Goal: Task Accomplishment & Management: Manage account settings

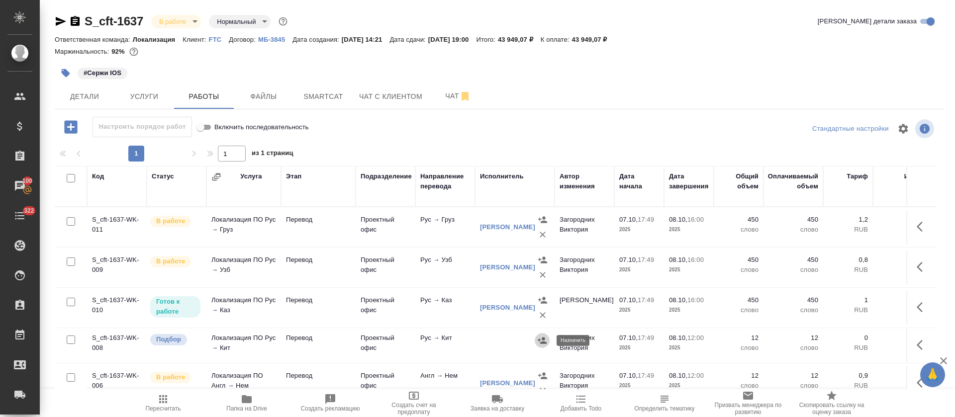
click at [548, 343] on button "button" at bounding box center [542, 340] width 15 height 15
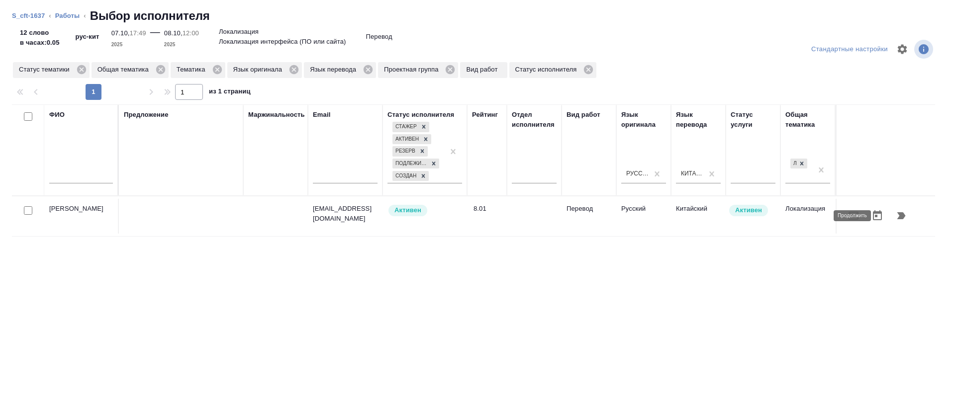
click at [895, 216] on icon "button" at bounding box center [901, 216] width 12 height 12
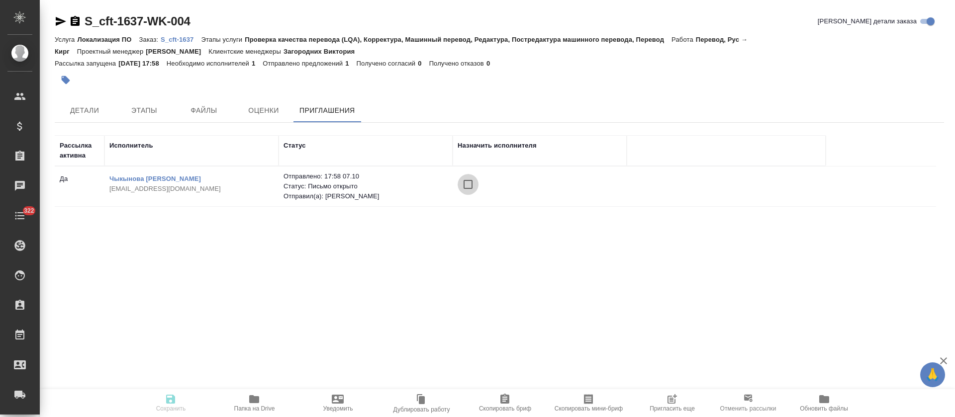
click at [473, 187] on input "checkbox" at bounding box center [468, 184] width 21 height 21
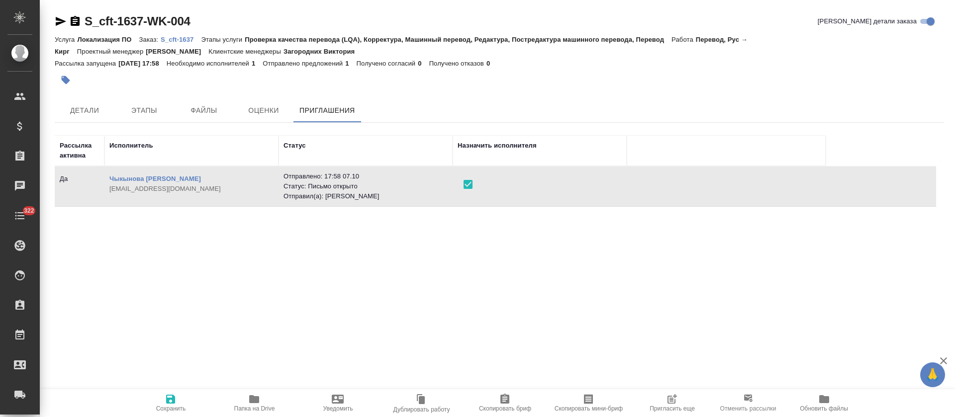
click at [162, 411] on span "Сохранить" at bounding box center [171, 408] width 30 height 7
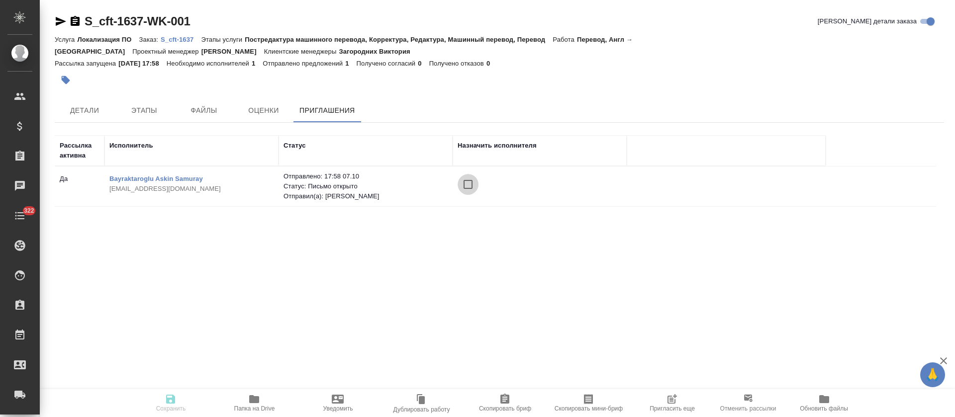
click at [466, 175] on input "checkbox" at bounding box center [468, 184] width 21 height 21
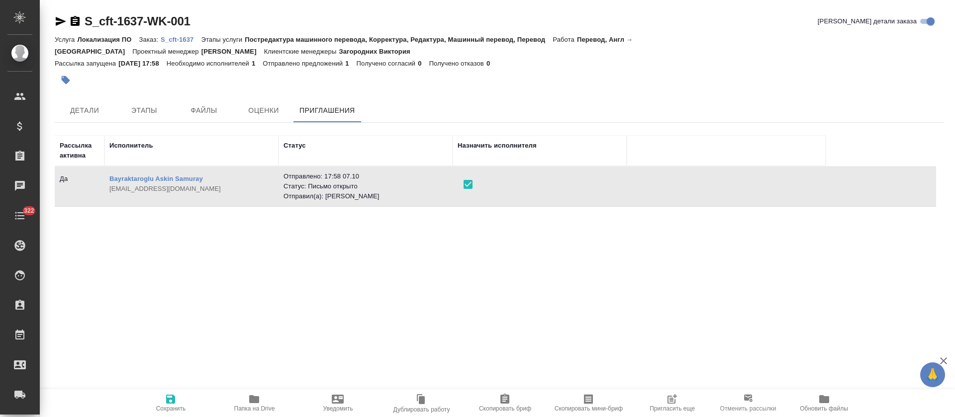
click at [175, 408] on span "Сохранить" at bounding box center [171, 408] width 30 height 7
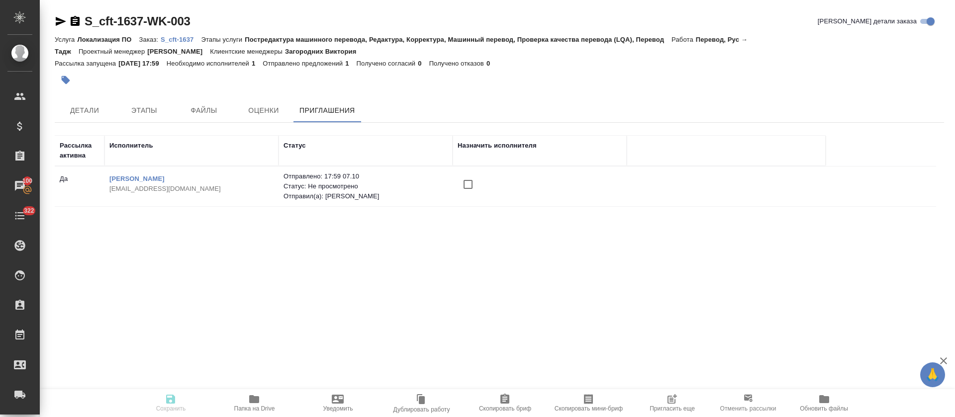
click at [467, 186] on input "checkbox" at bounding box center [468, 184] width 21 height 21
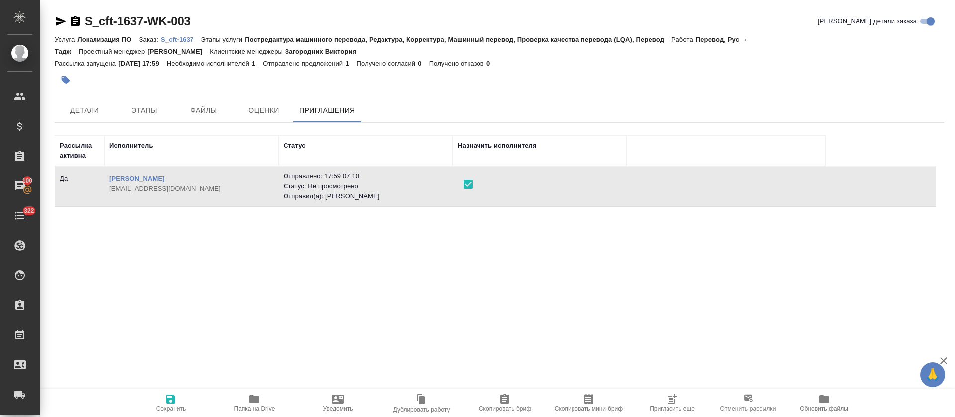
click at [174, 397] on icon "button" at bounding box center [170, 399] width 9 height 9
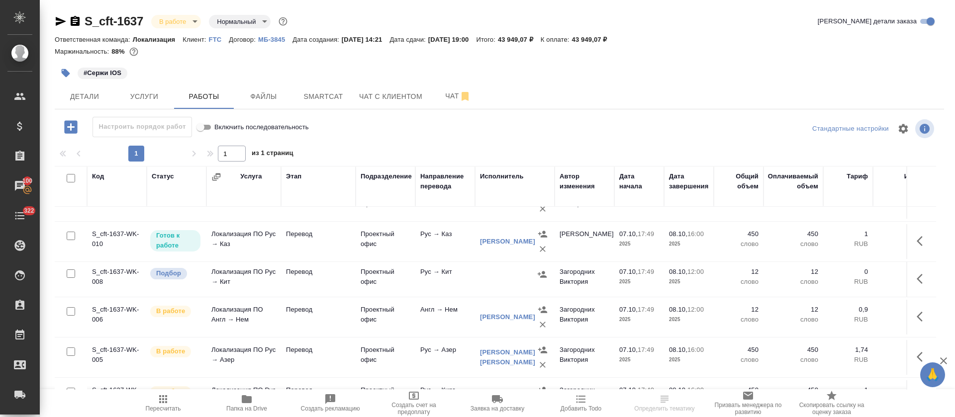
scroll to position [43, 0]
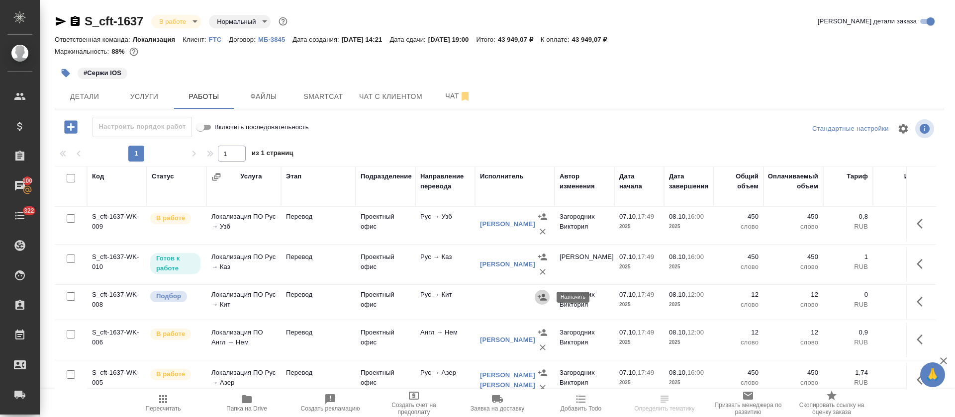
click at [541, 296] on icon "button" at bounding box center [542, 297] width 10 height 10
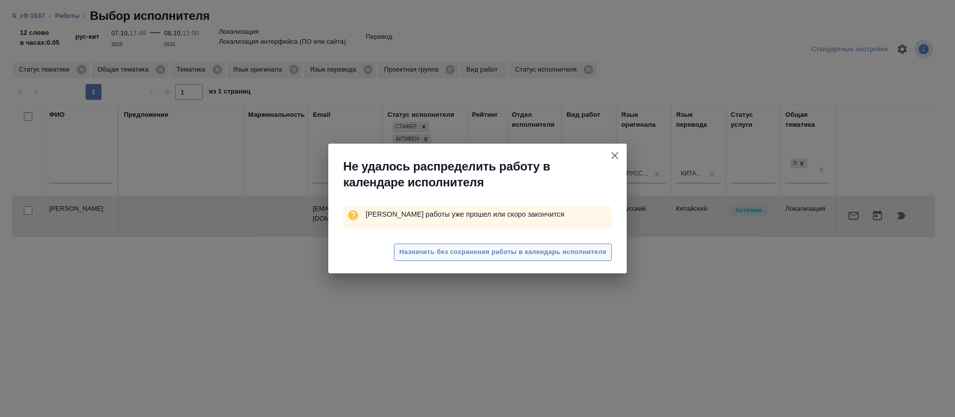
click at [529, 257] on span "Назначить без сохранения работы в календарь исполнителя" at bounding box center [502, 252] width 207 height 11
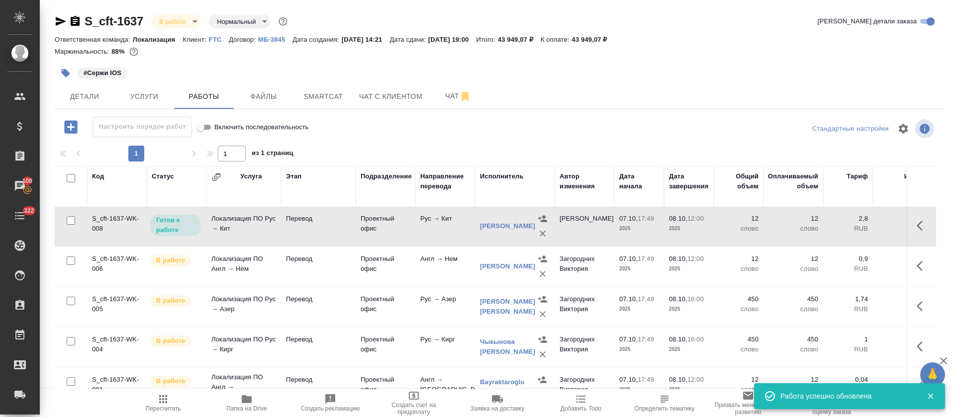
scroll to position [0, 0]
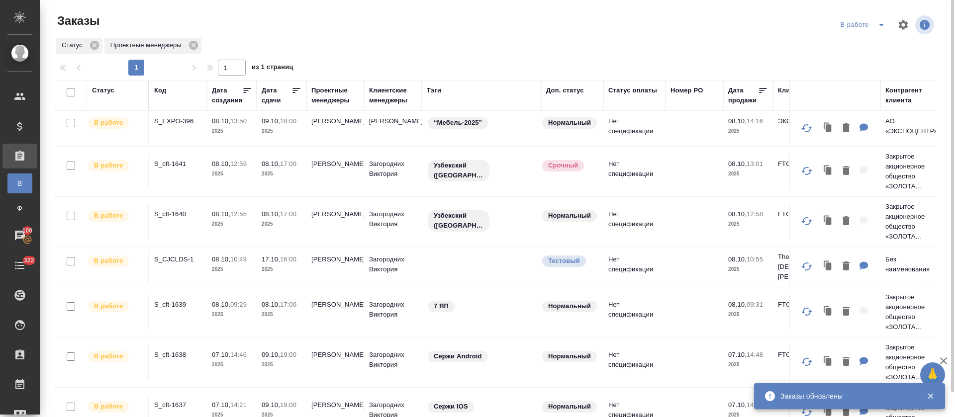
click at [881, 25] on icon "split button" at bounding box center [881, 25] width 5 height 2
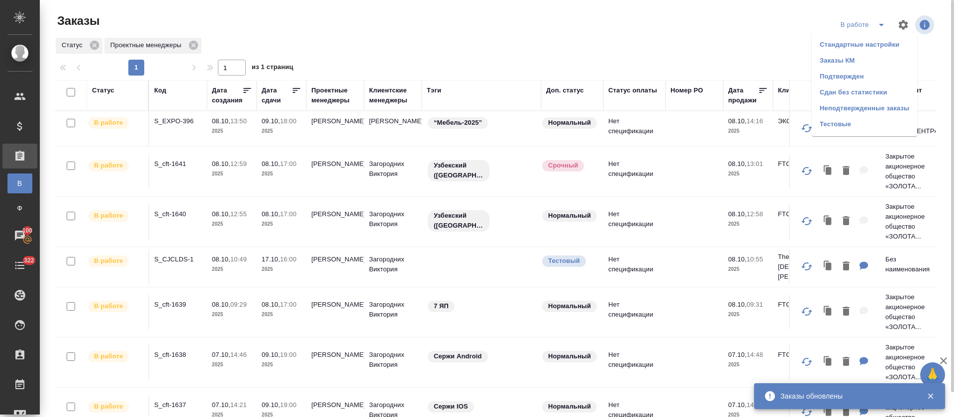
click at [868, 79] on li "Подтвержден" at bounding box center [864, 77] width 105 height 16
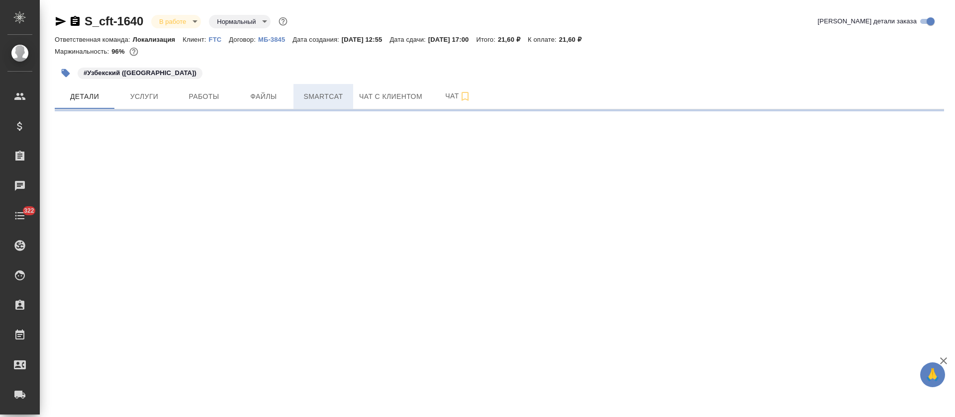
click at [336, 101] on span "Smartcat" at bounding box center [323, 97] width 48 height 12
select select "RU"
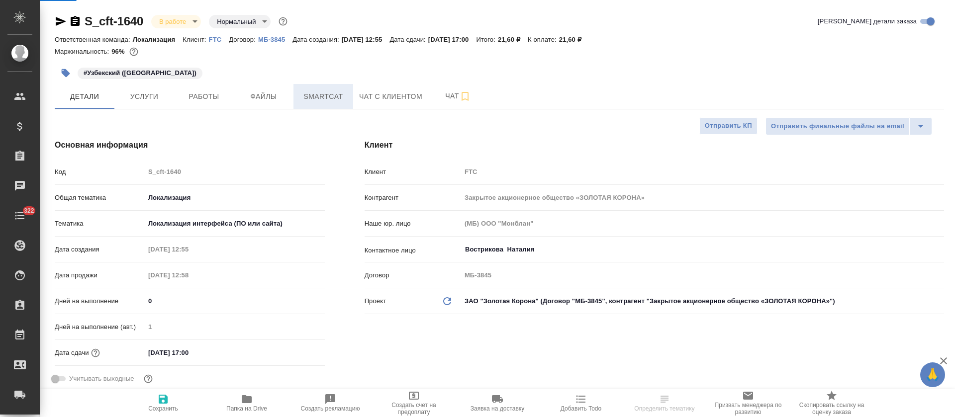
type textarea "x"
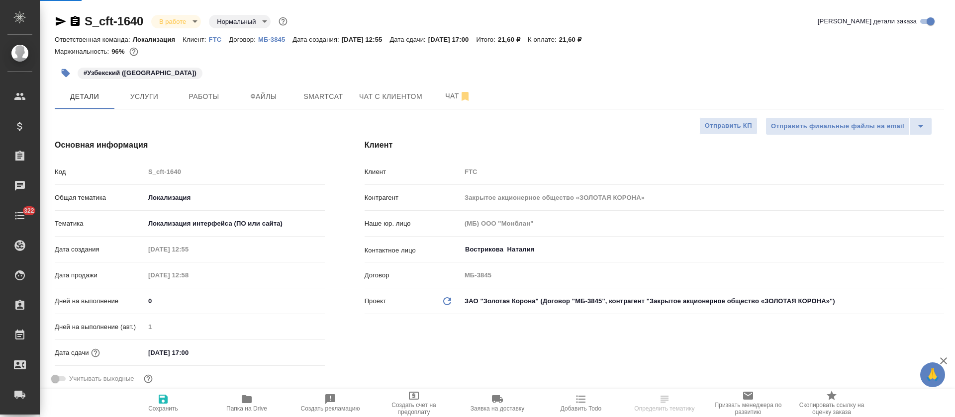
type textarea "x"
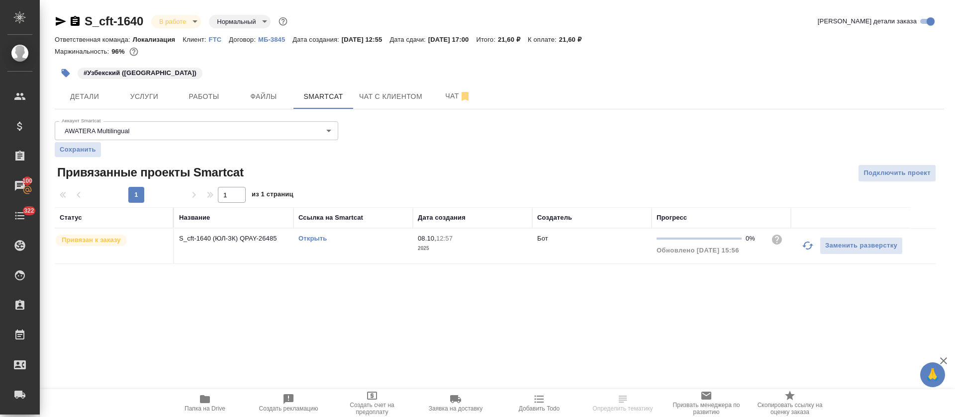
click at [804, 245] on icon "button" at bounding box center [807, 246] width 11 height 8
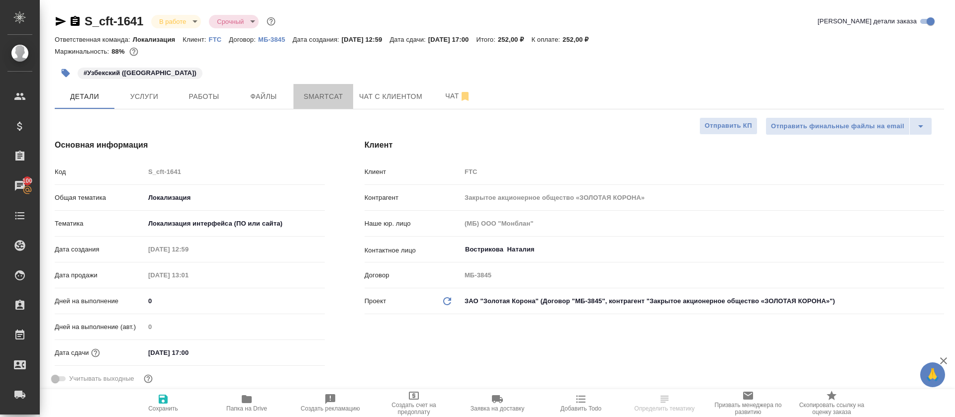
select select "RU"
click at [297, 92] on button "Smartcat" at bounding box center [323, 96] width 60 height 25
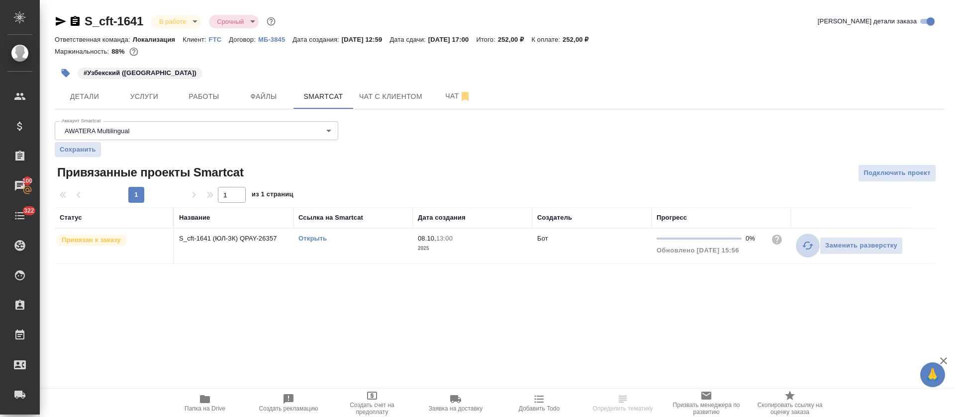
click at [800, 248] on button "button" at bounding box center [808, 246] width 24 height 24
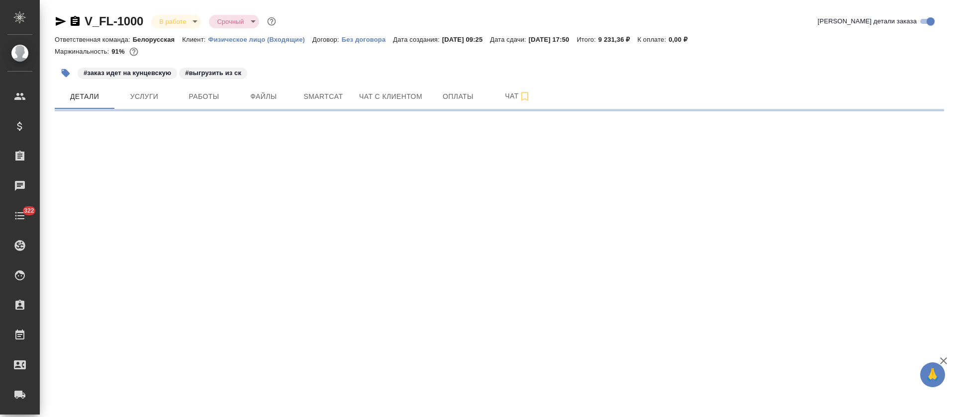
select select "RU"
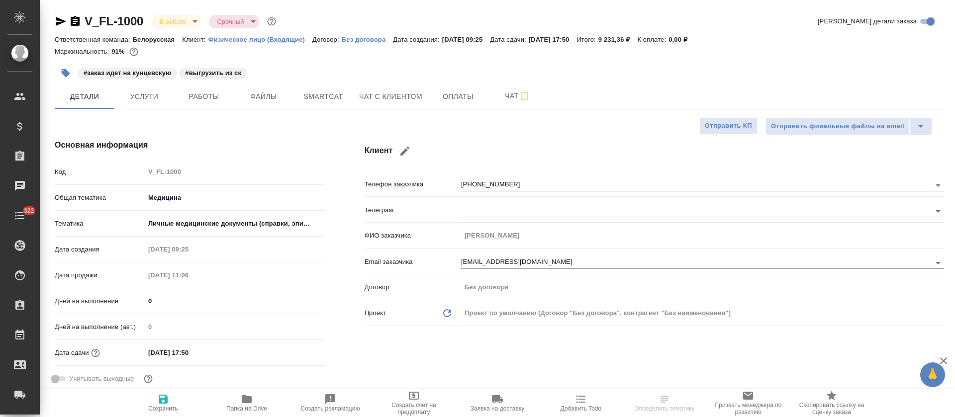
type textarea "x"
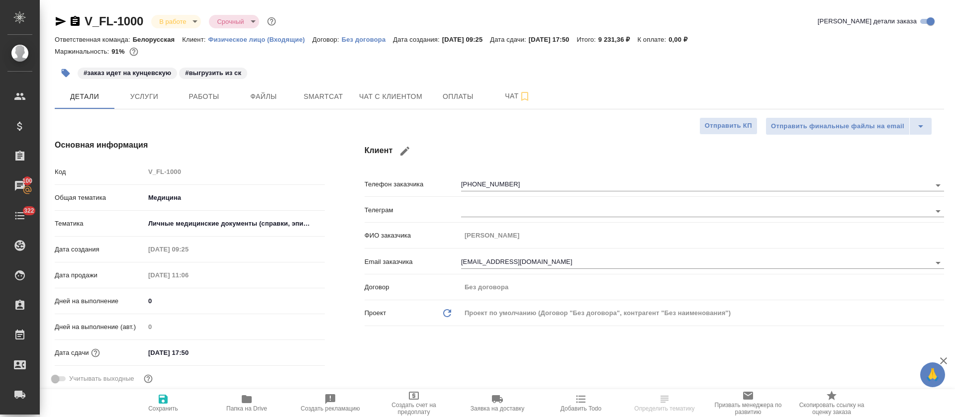
type textarea "x"
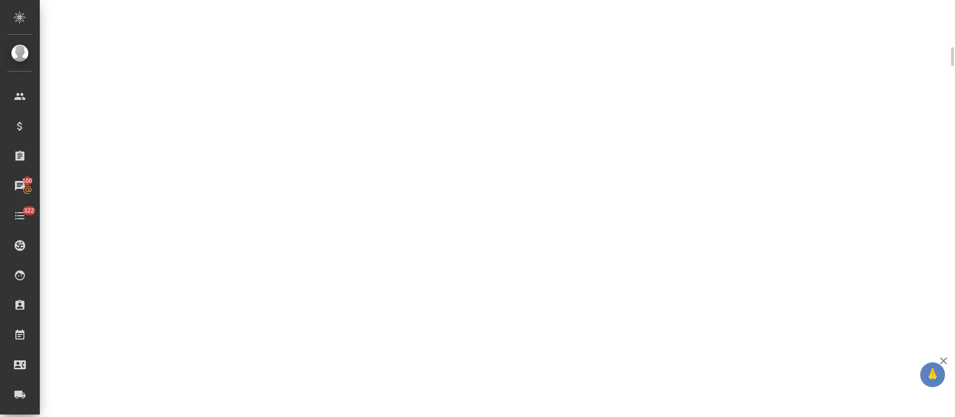
scroll to position [290, 0]
select select "RU"
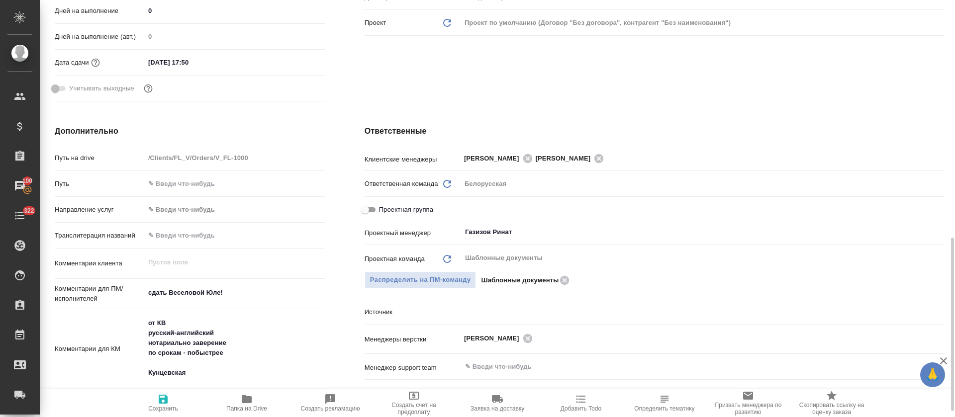
scroll to position [373, 0]
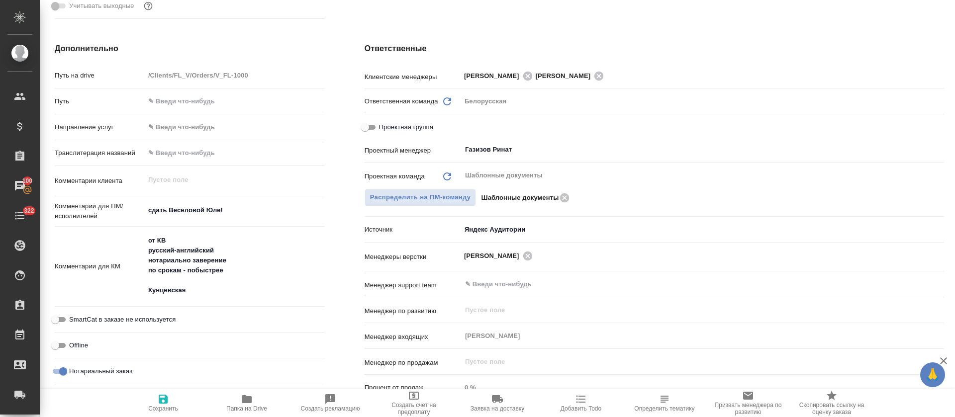
type textarea "x"
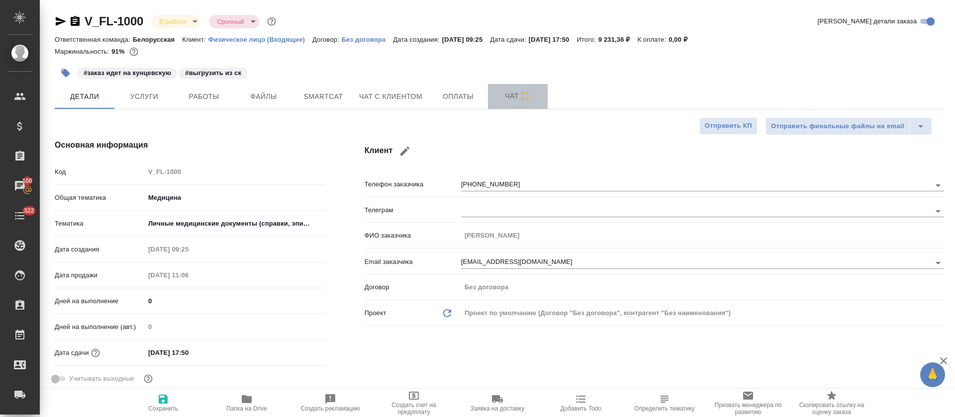
click at [491, 96] on button "Чат" at bounding box center [518, 96] width 60 height 25
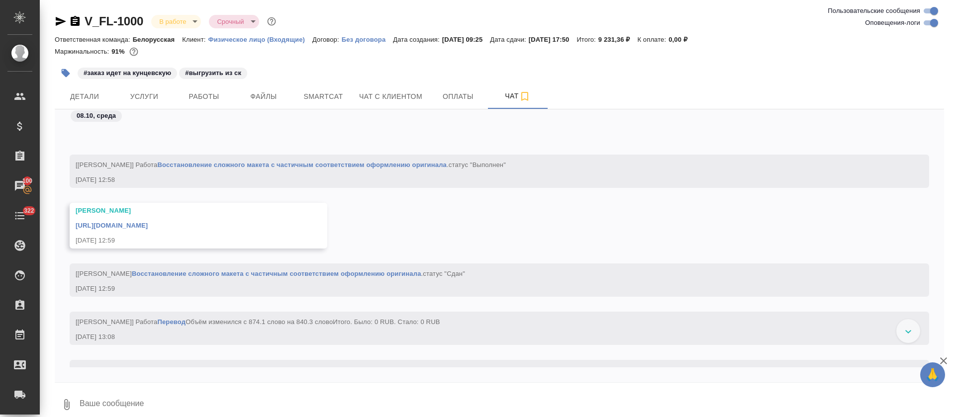
scroll to position [2480, 0]
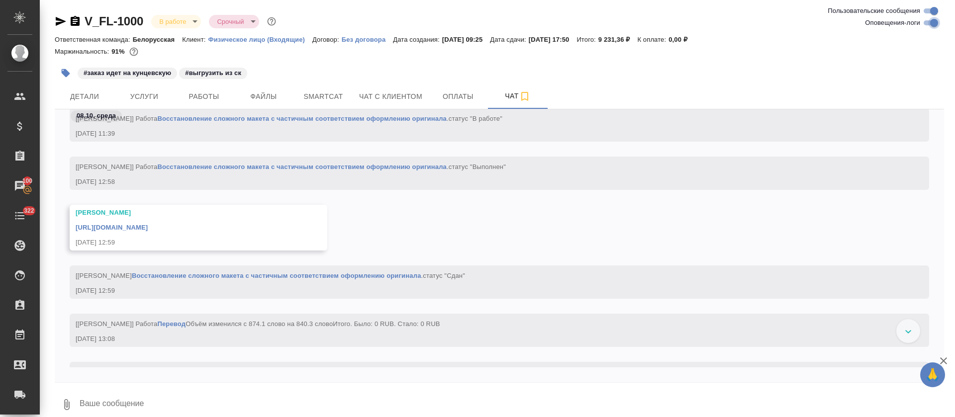
click at [927, 24] on input "Оповещения-логи" at bounding box center [934, 23] width 36 height 12
checkbox input "false"
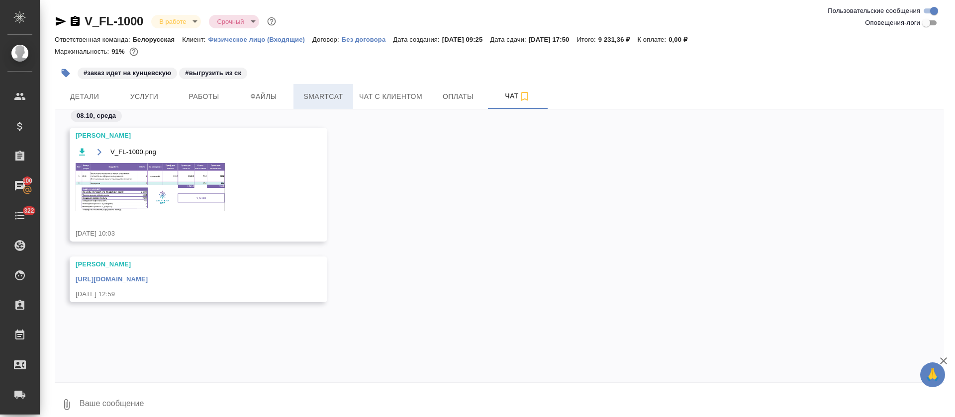
scroll to position [0, 0]
click at [373, 90] on button "Чат с клиентом" at bounding box center [390, 96] width 75 height 25
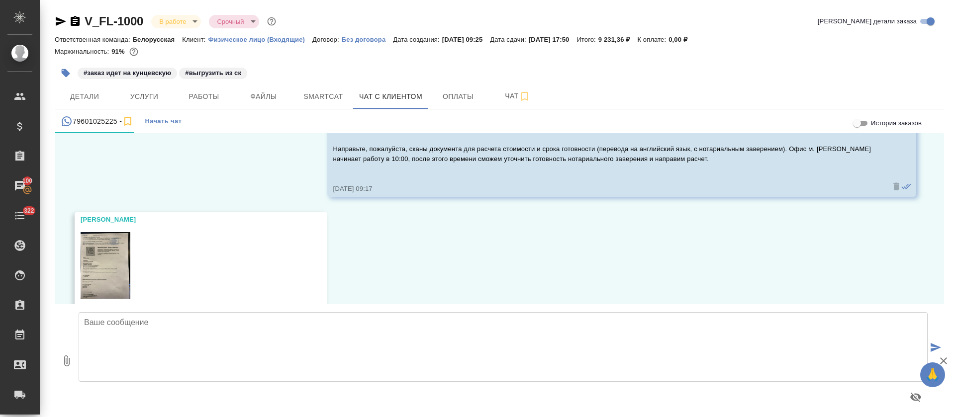
scroll to position [3, 0]
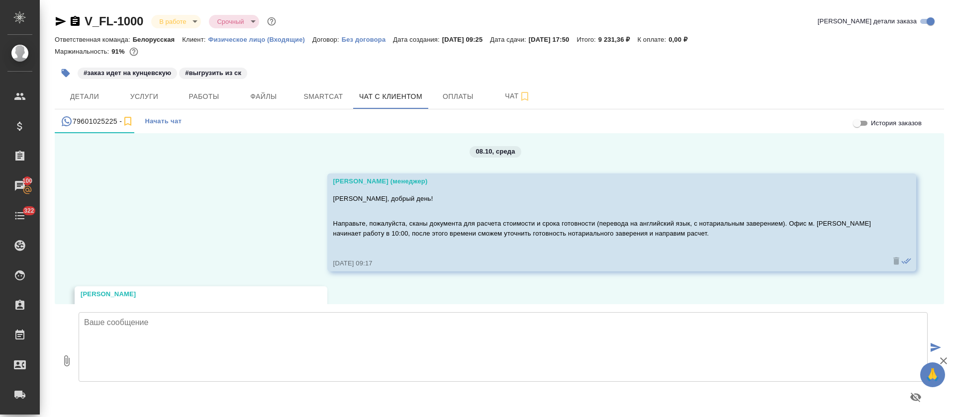
click at [623, 67] on div "#заказ идет на кунцевскую #выгрузить из ск" at bounding box center [351, 73] width 593 height 22
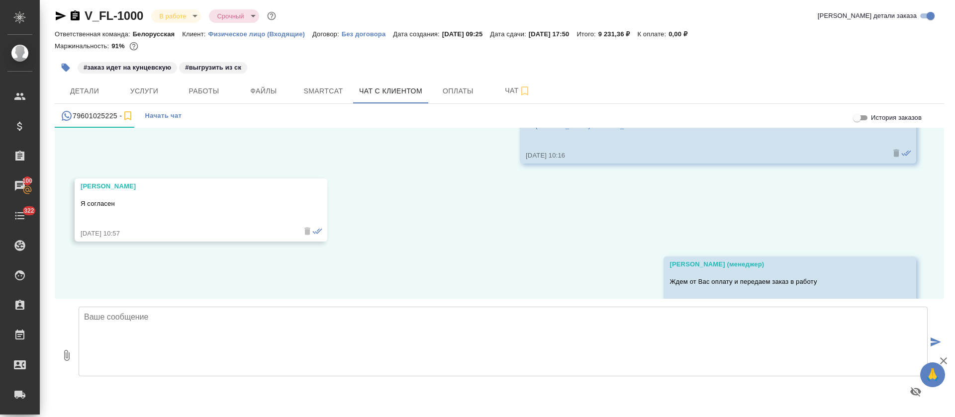
scroll to position [1047, 0]
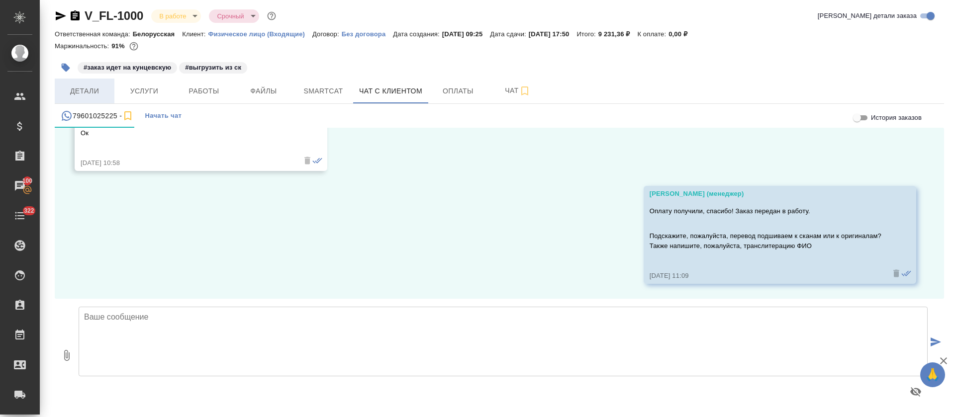
click at [75, 96] on span "Детали" at bounding box center [85, 91] width 48 height 12
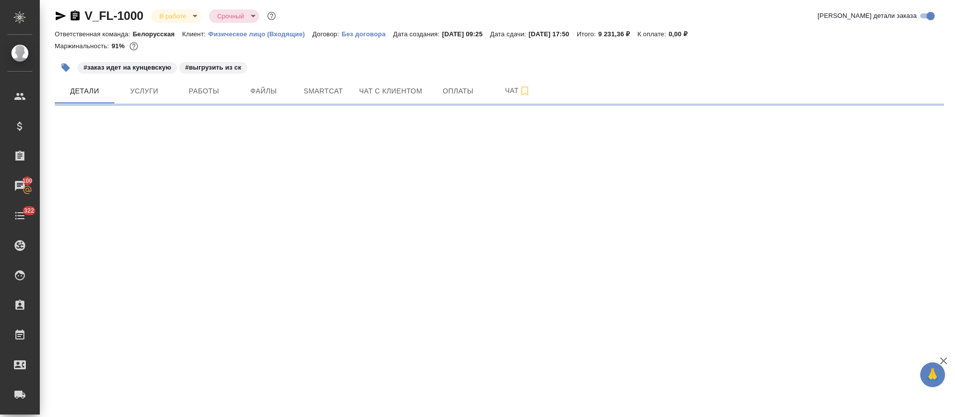
select select "RU"
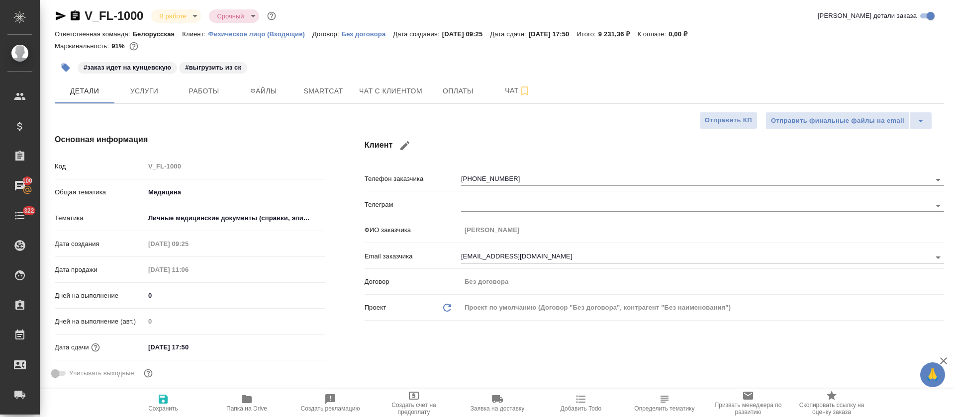
type textarea "x"
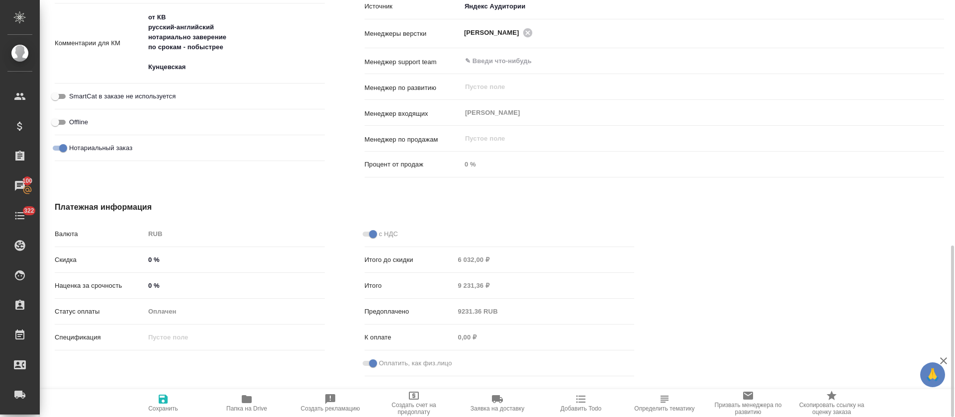
scroll to position [74, 0]
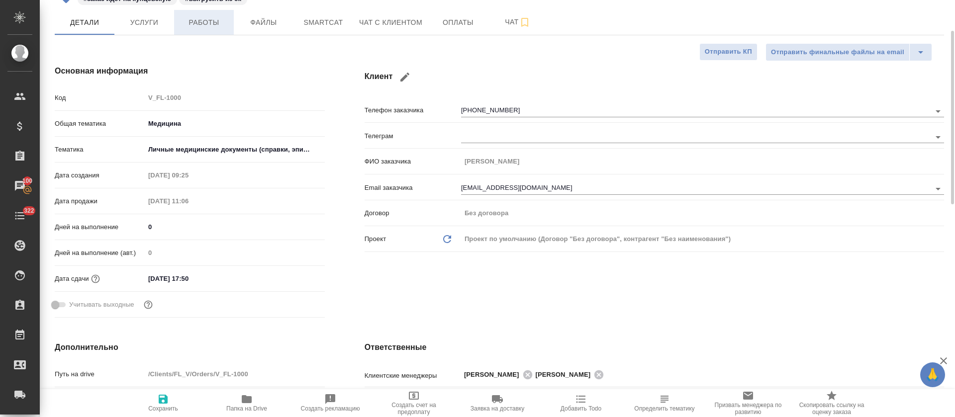
click at [225, 31] on button "Работы" at bounding box center [204, 22] width 60 height 25
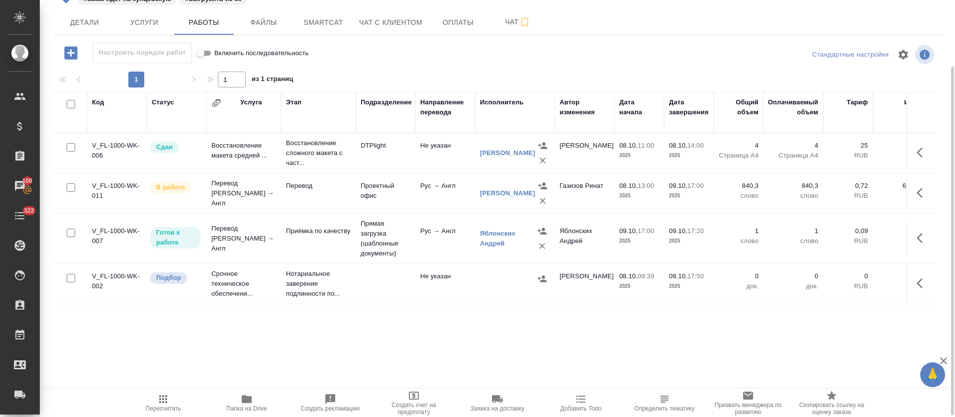
scroll to position [76, 0]
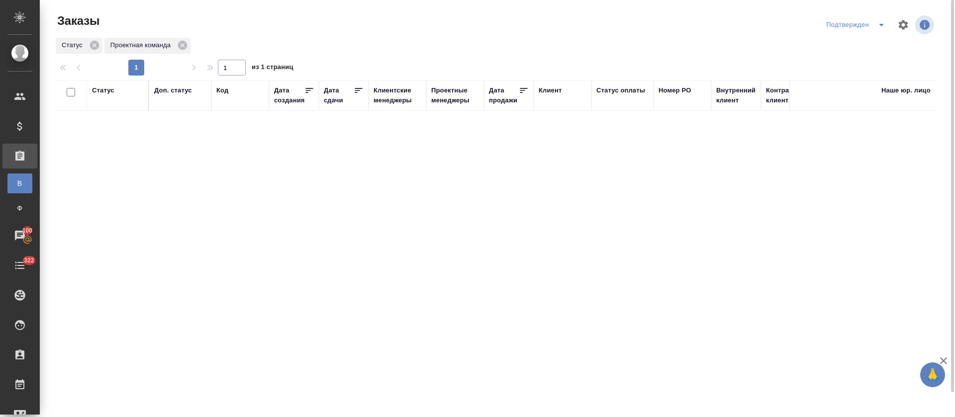
drag, startPoint x: 453, startPoint y: 197, endPoint x: 510, endPoint y: 402, distance: 212.8
click at [454, 198] on div "Статус Доп. статус Код Дата создания Дата сдачи Клиентские менеджеры Проектные …" at bounding box center [495, 259] width 881 height 358
click at [402, 37] on div "Статус Проектная команда" at bounding box center [495, 46] width 881 height 18
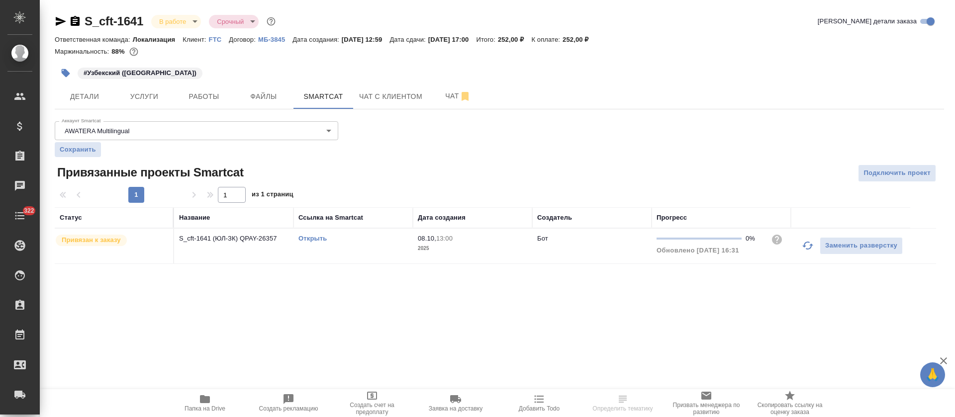
click at [811, 248] on icon "button" at bounding box center [808, 246] width 12 height 12
click at [801, 248] on button "button" at bounding box center [808, 246] width 24 height 24
